Goal: Task Accomplishment & Management: Manage account settings

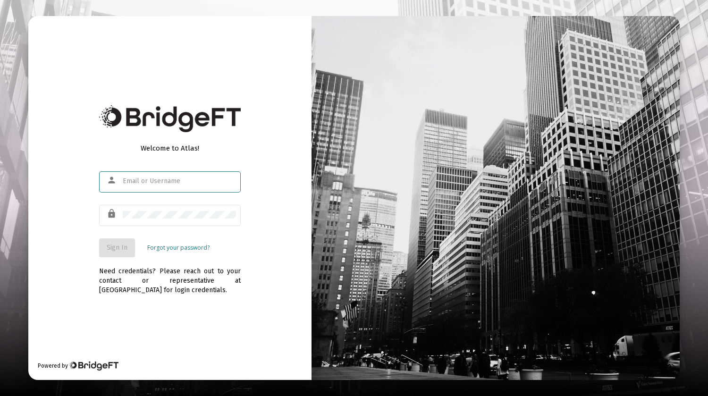
type input "[EMAIL_ADDRESS][DOMAIN_NAME]"
click at [582, 23] on div at bounding box center [496, 198] width 368 height 364
type input "[EMAIL_ADDRESS][DOMAIN_NAME]"
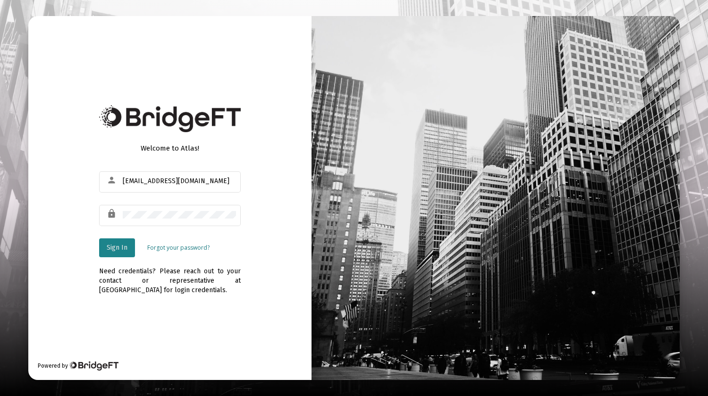
click at [120, 242] on button "Sign In" at bounding box center [117, 247] width 36 height 19
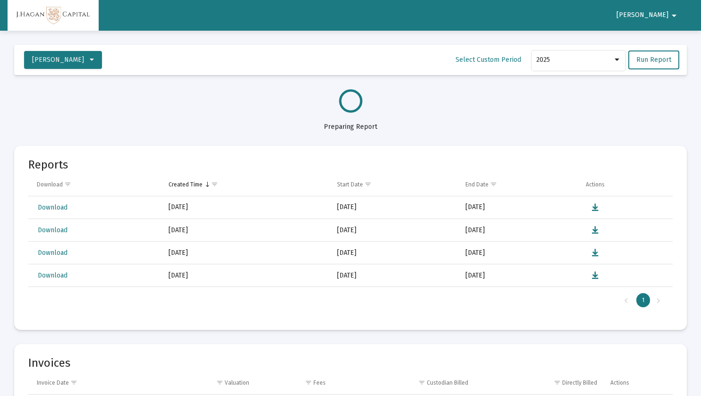
select select "View all"
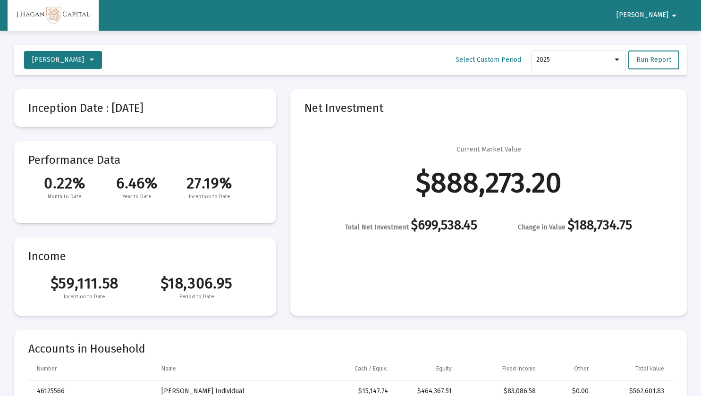
scroll to position [1360, 0]
